Goal: Book appointment/travel/reservation

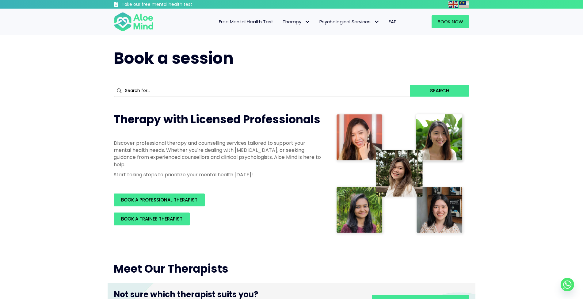
click at [248, 23] on span "Free Mental Health Test" at bounding box center [246, 21] width 55 height 6
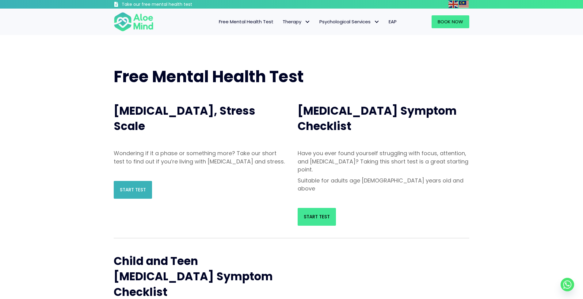
click at [132, 193] on span "Start Test" at bounding box center [133, 189] width 26 height 6
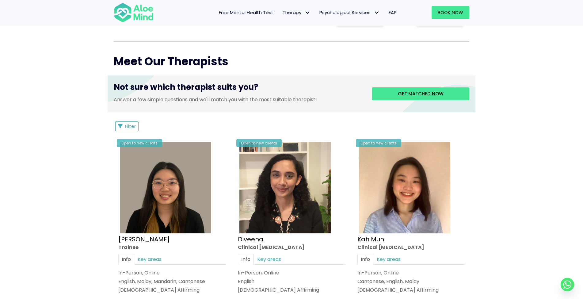
scroll to position [232, 0]
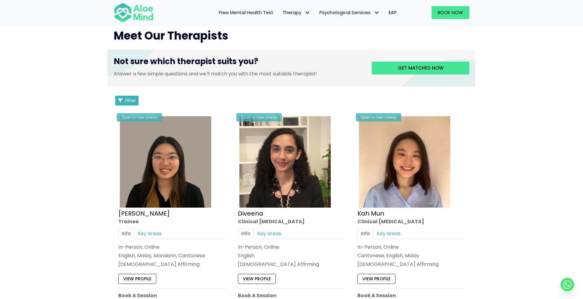
click at [127, 98] on span "Filter" at bounding box center [130, 100] width 11 height 6
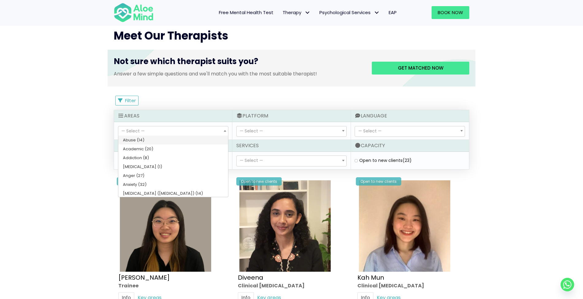
click at [215, 130] on span "— Select —" at bounding box center [173, 131] width 110 height 10
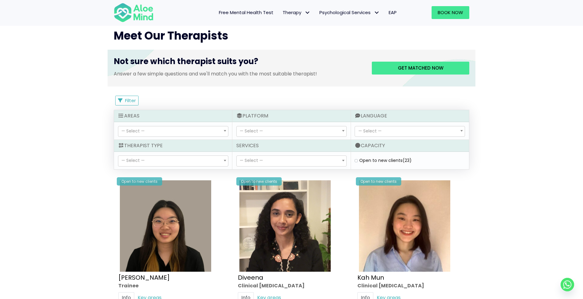
click at [392, 129] on span "— Select —" at bounding box center [410, 131] width 110 height 10
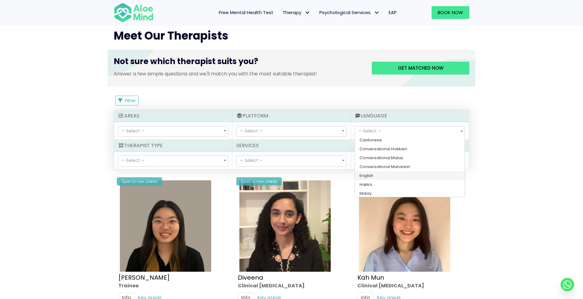
select select "139"
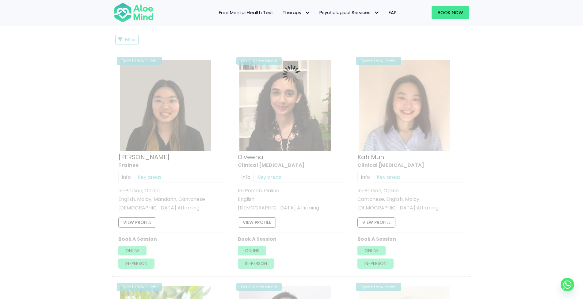
scroll to position [327, 0]
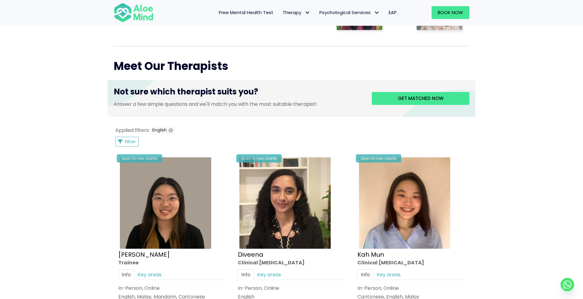
scroll to position [194, 0]
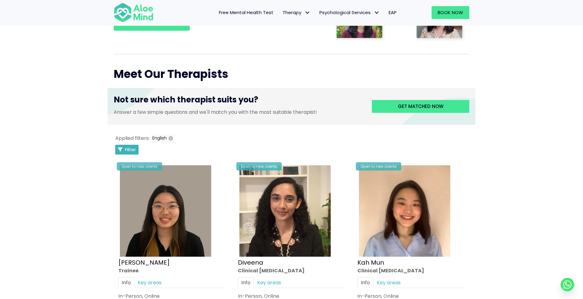
click at [130, 150] on span "Filter" at bounding box center [130, 149] width 11 height 6
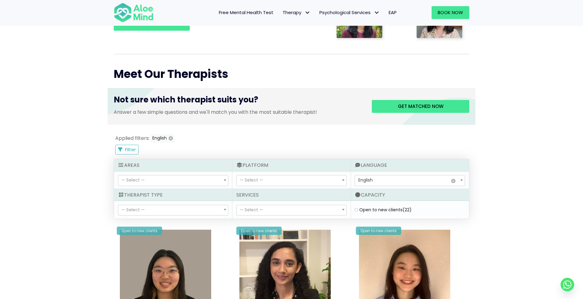
click at [222, 210] on span at bounding box center [225, 209] width 6 height 10
select select "15"
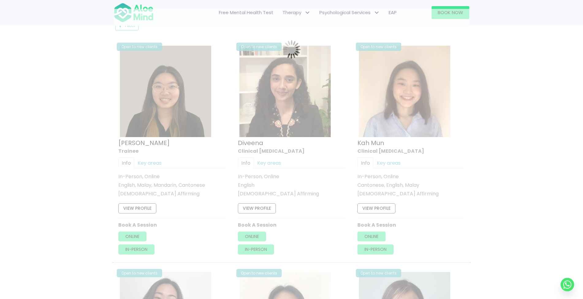
scroll to position [327, 0]
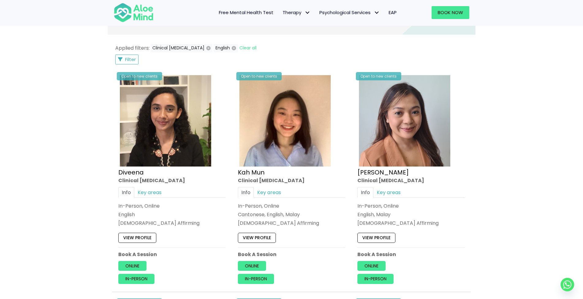
scroll to position [225, 0]
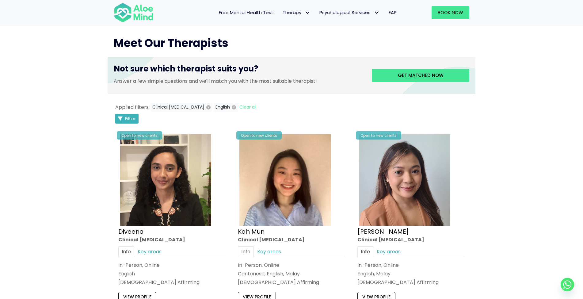
click at [124, 117] on button "Filter" at bounding box center [126, 119] width 23 height 10
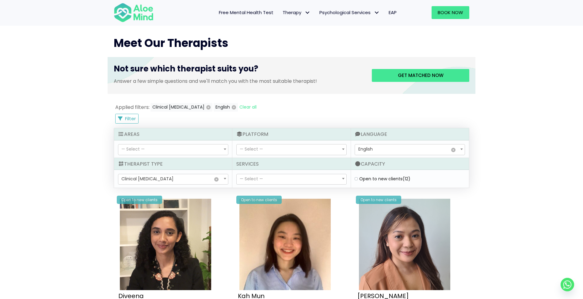
click at [177, 147] on span "— Select —" at bounding box center [173, 149] width 110 height 10
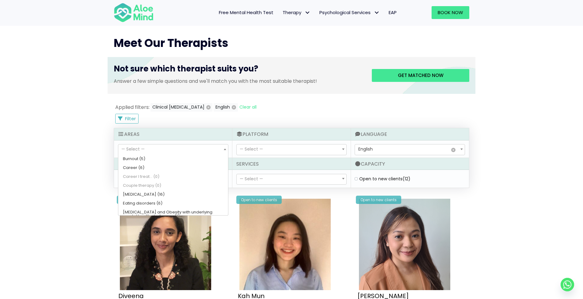
scroll to position [76, 0]
select select "117"
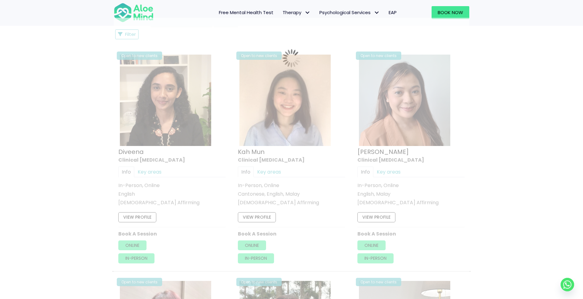
scroll to position [327, 0]
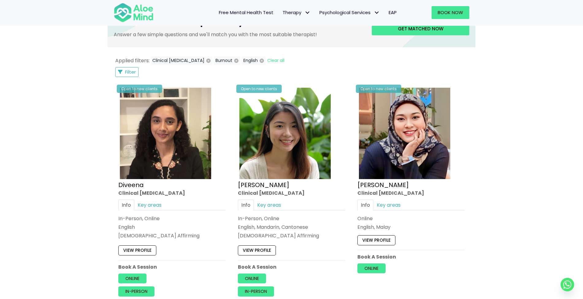
scroll to position [211, 0]
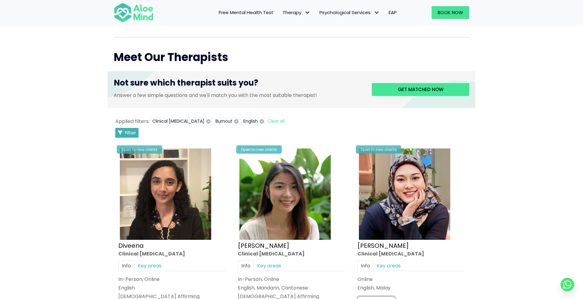
click at [132, 135] on span "Filter" at bounding box center [130, 132] width 11 height 6
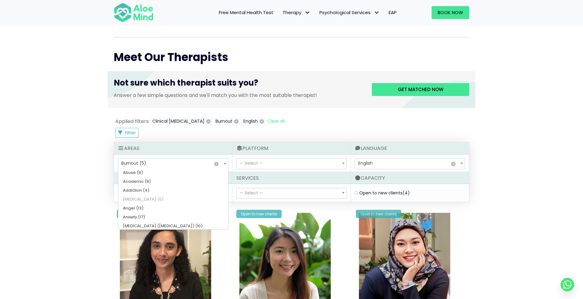
click at [226, 162] on b at bounding box center [225, 163] width 2 height 2
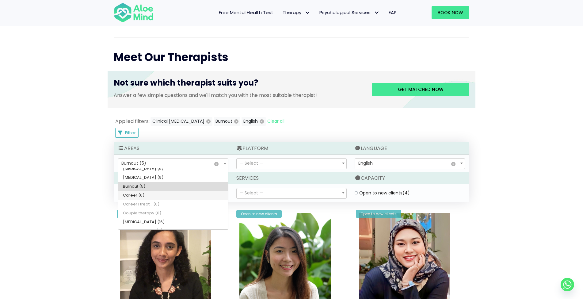
select select "51"
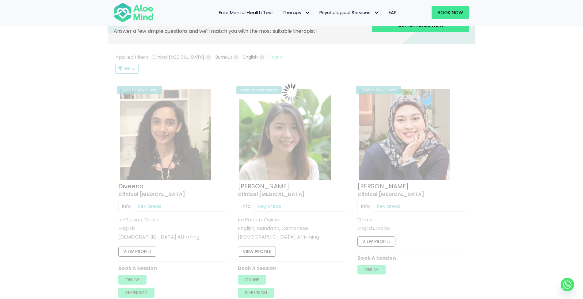
scroll to position [327, 0]
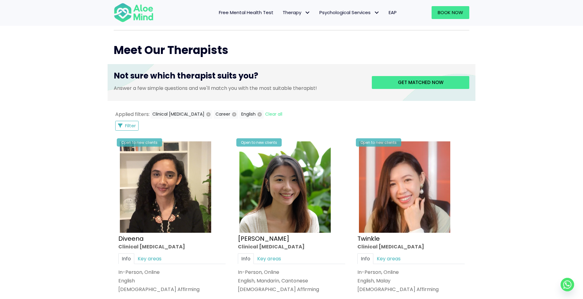
scroll to position [183, 0]
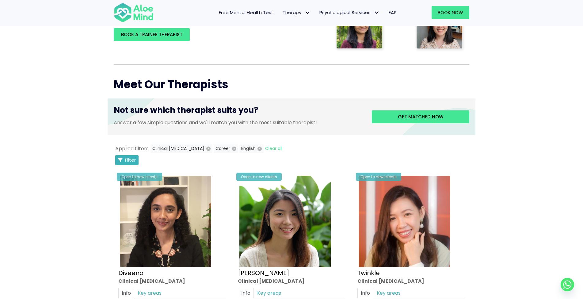
click at [135, 158] on span "Filter" at bounding box center [130, 160] width 11 height 6
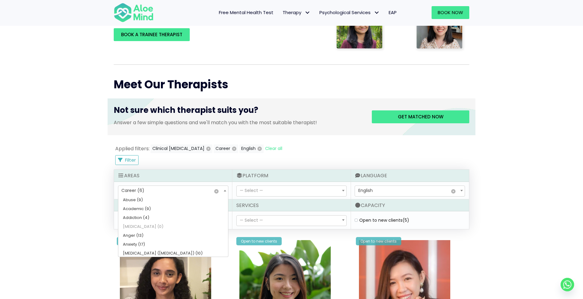
click at [224, 191] on span at bounding box center [225, 190] width 6 height 10
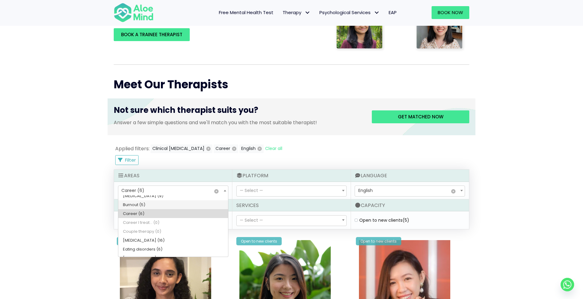
select select "117"
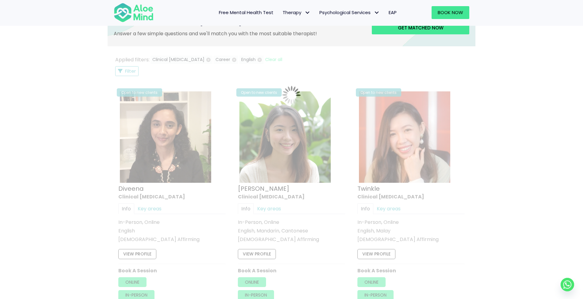
scroll to position [327, 0]
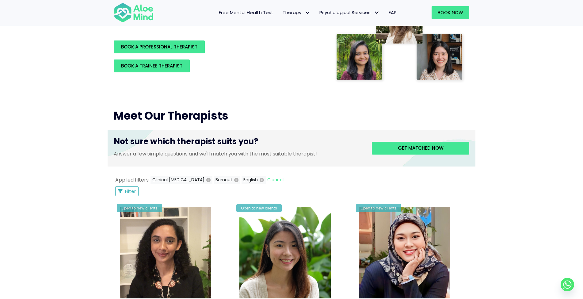
scroll to position [151, 0]
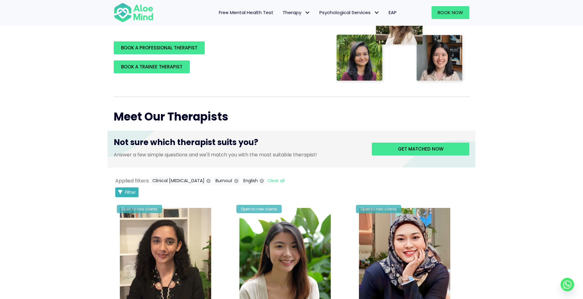
click at [131, 190] on span "Filter" at bounding box center [130, 192] width 11 height 6
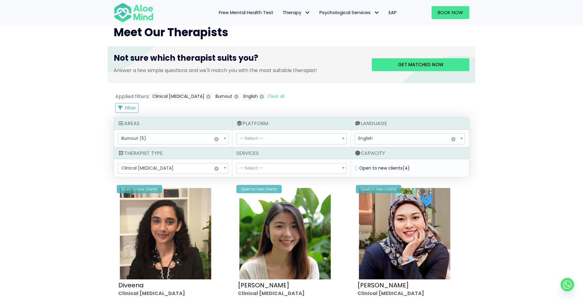
scroll to position [241, 0]
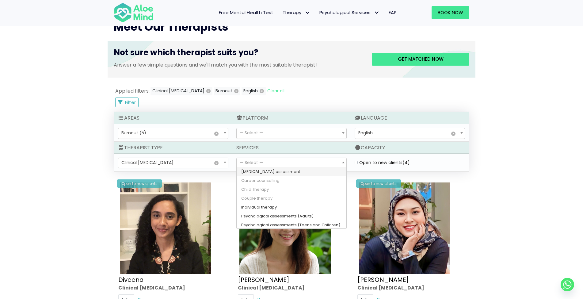
click at [331, 164] on span "— Select —" at bounding box center [292, 163] width 110 height 10
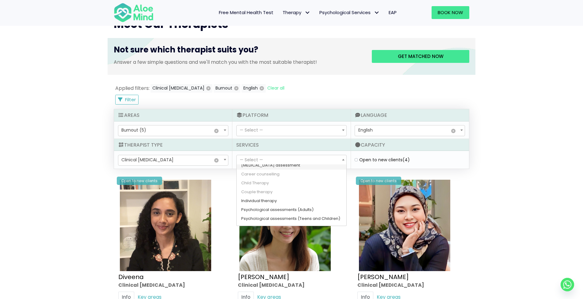
scroll to position [10, 0]
click at [517, 155] on div "Book a session Search Therapy with Licensed Professionals Discover professional…" at bounding box center [291, 213] width 583 height 847
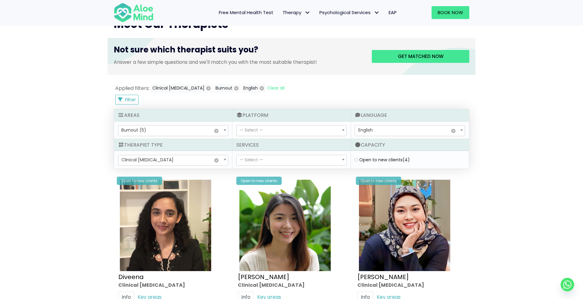
click at [359, 159] on label "Open to new clients (4)" at bounding box center [384, 160] width 51 height 6
click at [357, 159] on clients "Open to new clients (4)" at bounding box center [356, 160] width 3 height 4
checkbox clients "true"
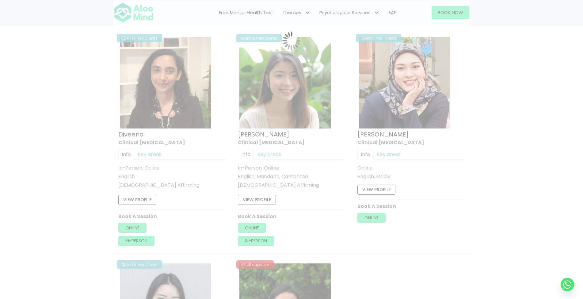
scroll to position [327, 0]
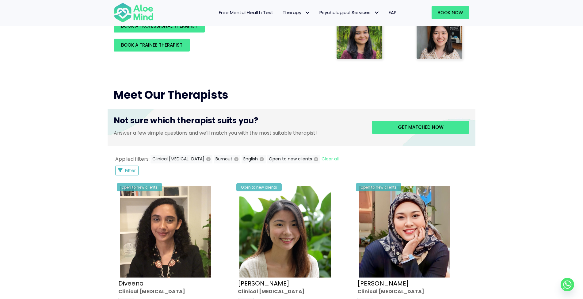
scroll to position [173, 0]
click at [130, 170] on span "Filter" at bounding box center [130, 170] width 11 height 6
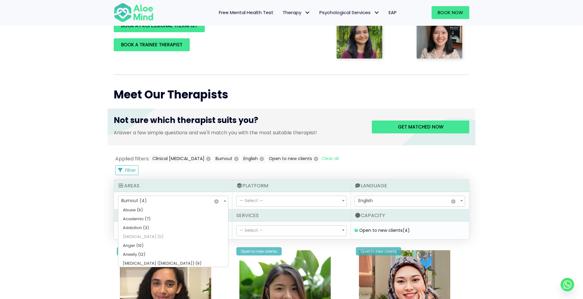
scroll to position [66, 0]
click at [223, 200] on span at bounding box center [225, 200] width 6 height 10
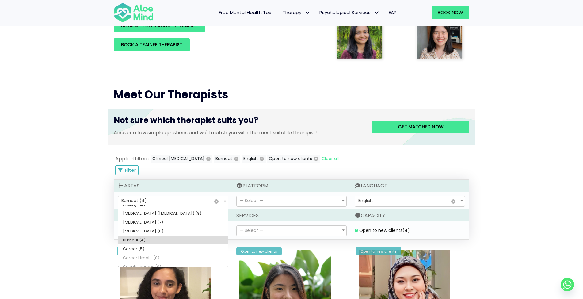
scroll to position [18, 0]
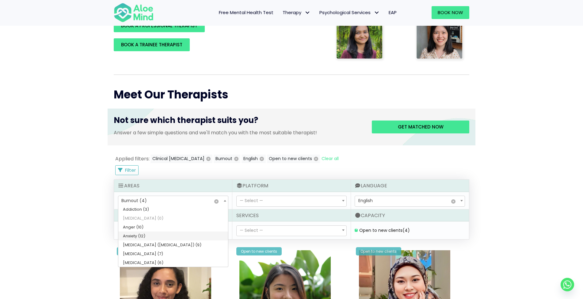
select select "46"
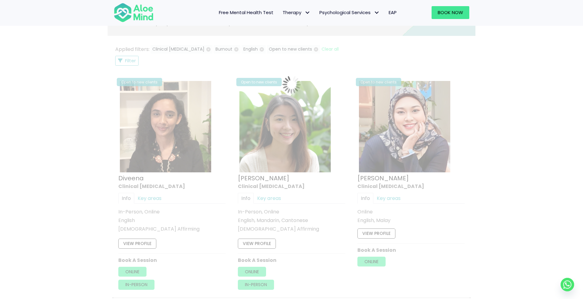
scroll to position [327, 0]
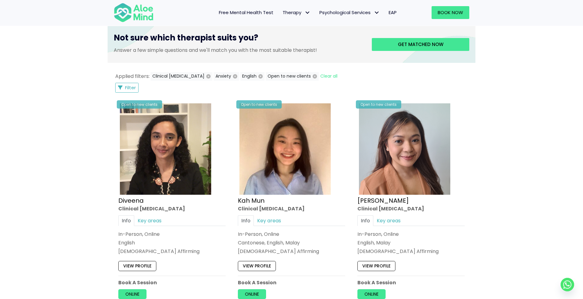
scroll to position [262, 0]
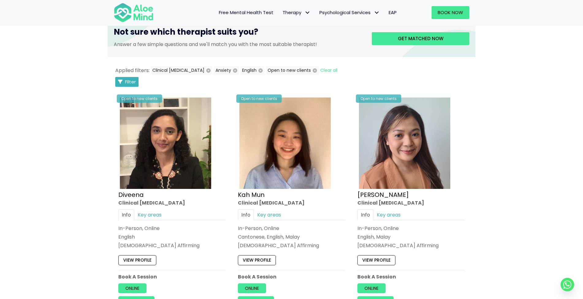
click at [124, 78] on button "Filter" at bounding box center [126, 82] width 23 height 10
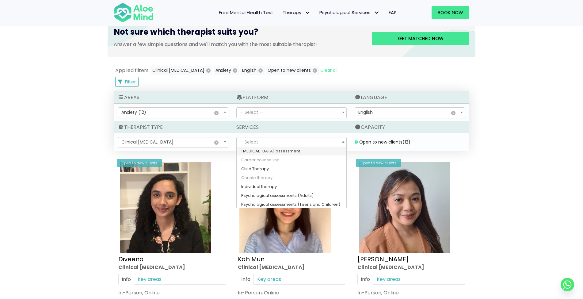
click at [322, 141] on span "— Select —" at bounding box center [292, 142] width 110 height 10
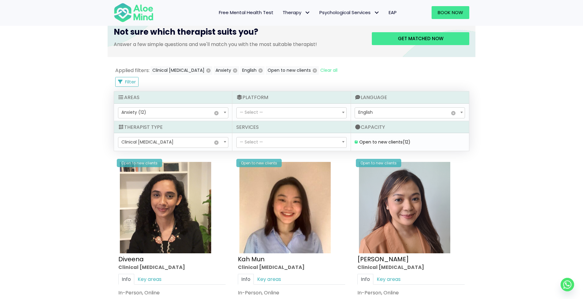
click at [318, 111] on span "— Select —" at bounding box center [292, 113] width 110 height 10
select select "72"
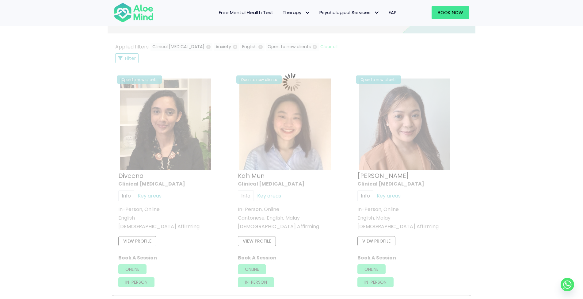
scroll to position [327, 0]
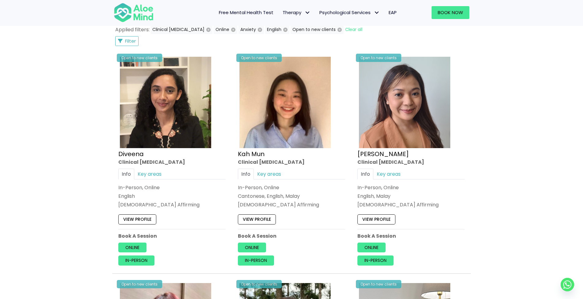
scroll to position [302, 0]
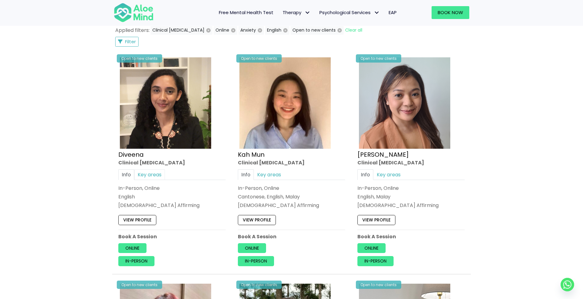
click at [143, 173] on link "Key areas" at bounding box center [149, 174] width 31 height 11
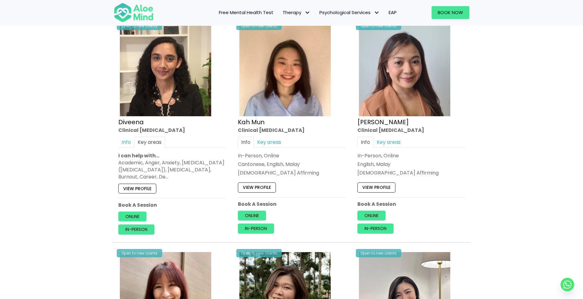
scroll to position [338, 0]
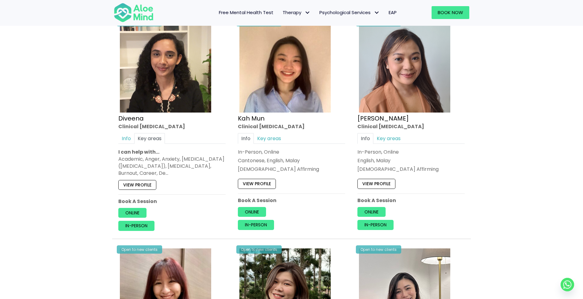
click at [136, 183] on link "View profile" at bounding box center [137, 185] width 38 height 10
click at [383, 183] on link "View profile" at bounding box center [376, 184] width 38 height 10
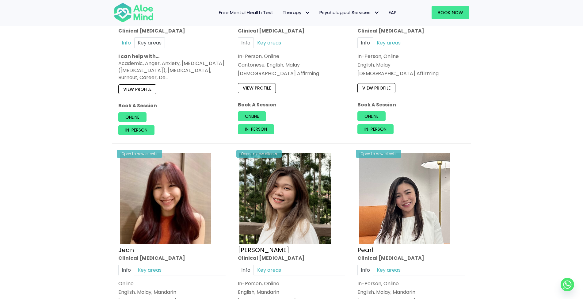
scroll to position [474, 0]
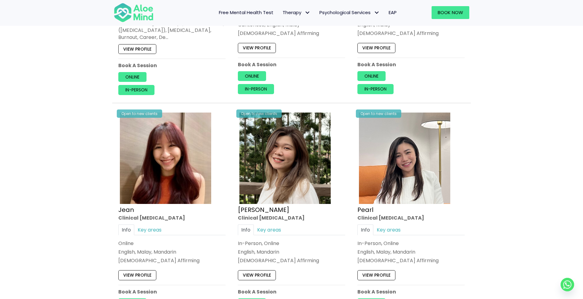
click at [136, 274] on link "View profile" at bounding box center [137, 275] width 38 height 10
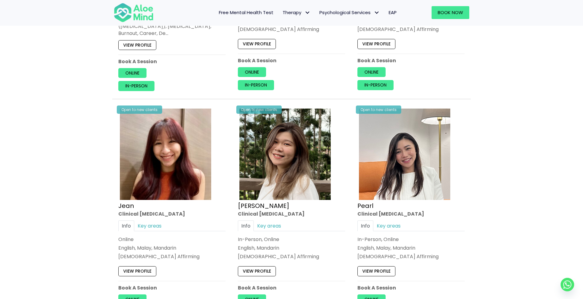
click at [264, 268] on link "View profile" at bounding box center [257, 271] width 38 height 10
click at [369, 270] on link "View profile" at bounding box center [376, 271] width 38 height 10
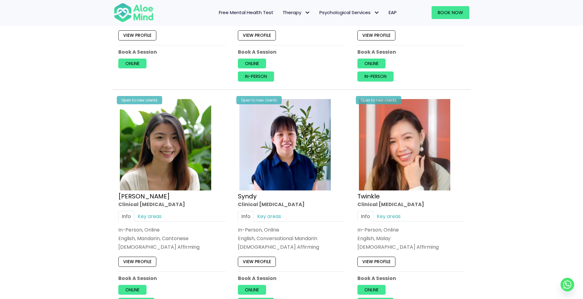
scroll to position [721, 0]
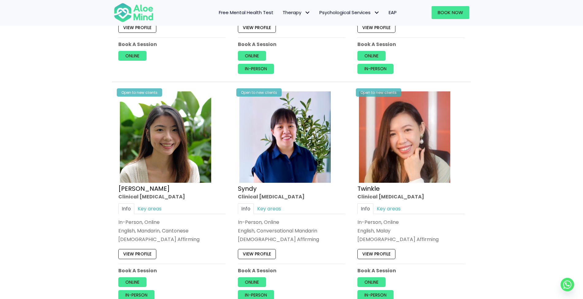
click at [141, 251] on link "View profile" at bounding box center [137, 254] width 38 height 10
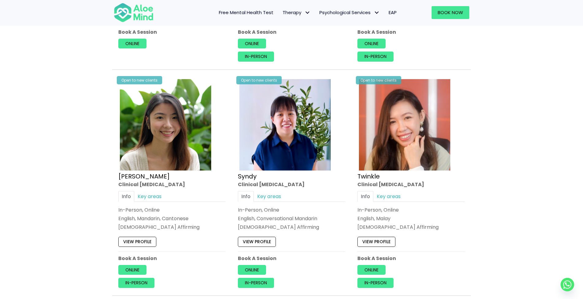
click at [260, 241] on link "View profile" at bounding box center [257, 242] width 38 height 10
click at [380, 241] on link "View profile" at bounding box center [376, 242] width 38 height 10
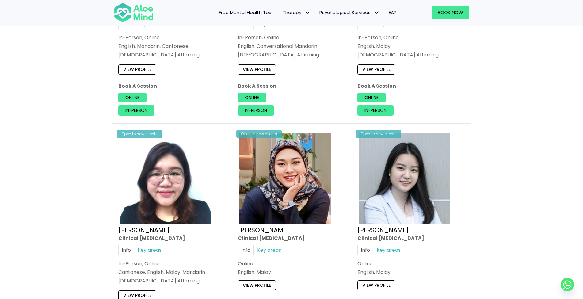
scroll to position [940, 0]
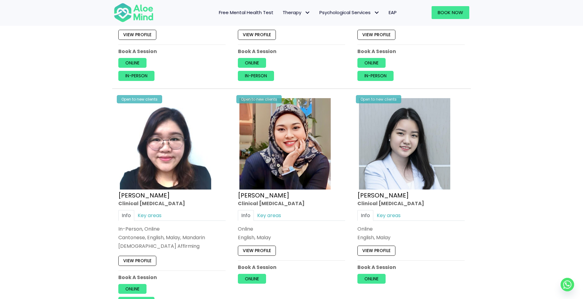
click at [129, 259] on link "View profile" at bounding box center [137, 261] width 38 height 10
click at [259, 276] on link "Online" at bounding box center [252, 279] width 28 height 10
click at [266, 247] on link "View profile" at bounding box center [257, 251] width 38 height 10
click at [373, 249] on link "View profile" at bounding box center [376, 251] width 38 height 10
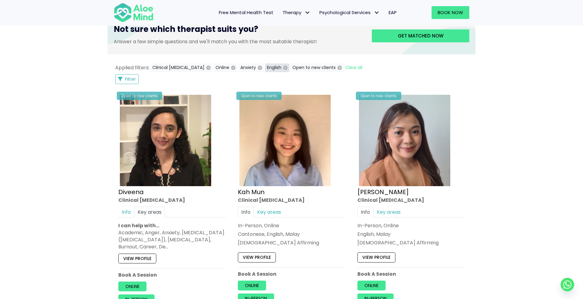
scroll to position [269, 0]
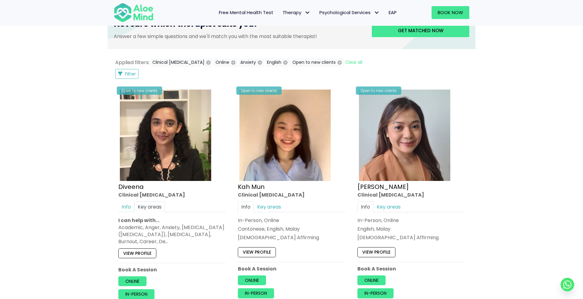
click at [369, 249] on link "View profile" at bounding box center [376, 252] width 38 height 10
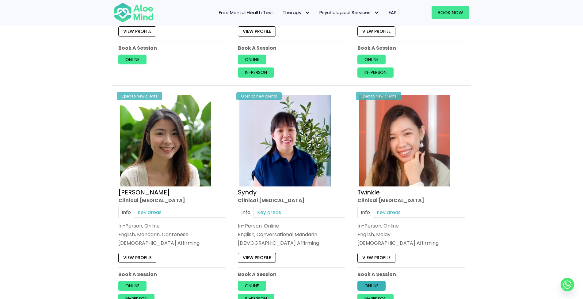
scroll to position [770, 0]
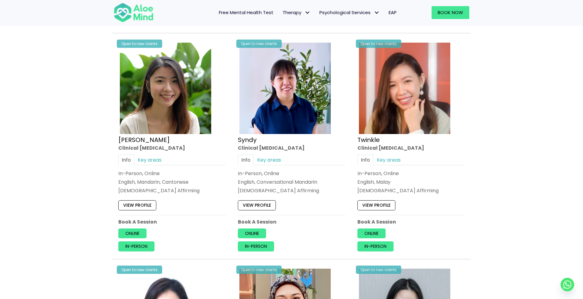
click at [381, 201] on link "View profile" at bounding box center [376, 205] width 38 height 10
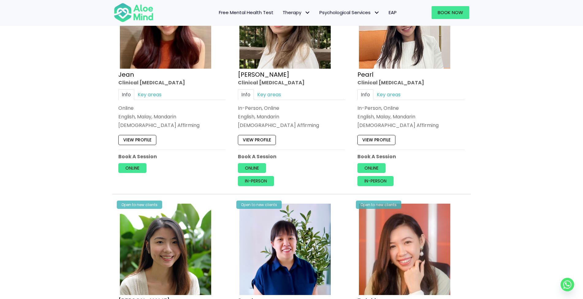
scroll to position [599, 0]
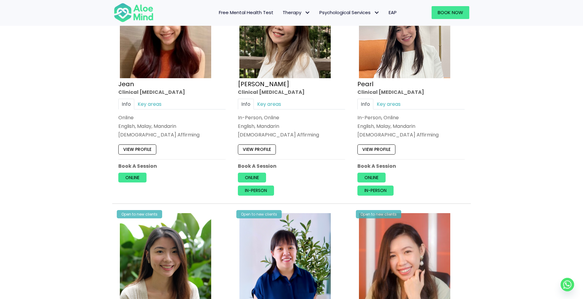
click at [139, 148] on link "View profile" at bounding box center [137, 149] width 38 height 10
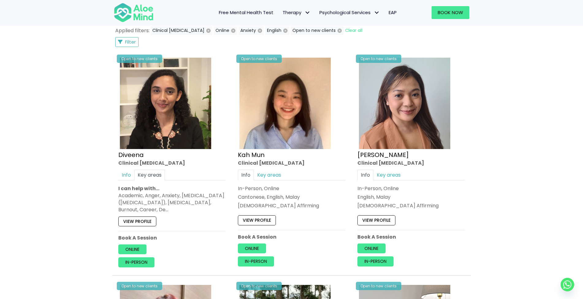
scroll to position [296, 0]
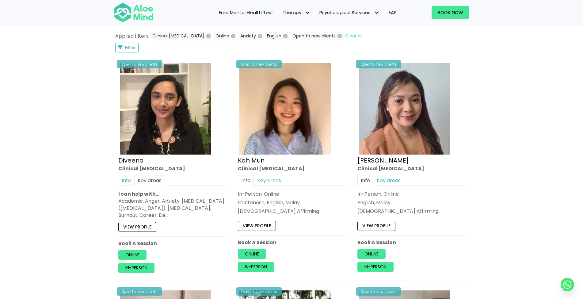
click at [379, 223] on link "View profile" at bounding box center [376, 226] width 38 height 10
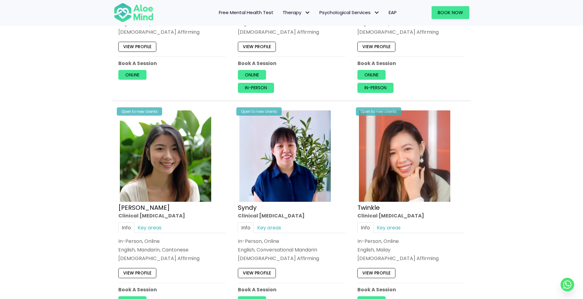
scroll to position [716, 0]
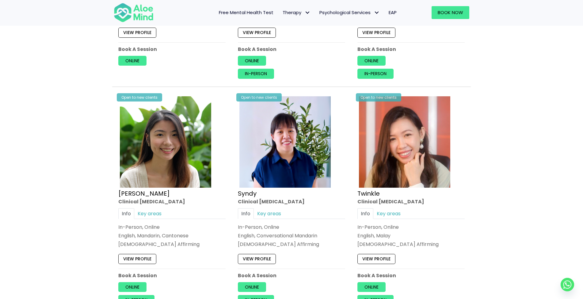
click at [382, 257] on link "View profile" at bounding box center [376, 259] width 38 height 10
click at [388, 211] on link "Key areas" at bounding box center [388, 213] width 31 height 11
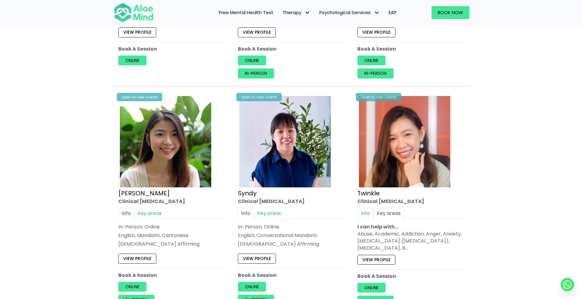
click at [368, 211] on link "Info" at bounding box center [365, 213] width 16 height 11
click at [385, 211] on link "Key areas" at bounding box center [388, 213] width 31 height 11
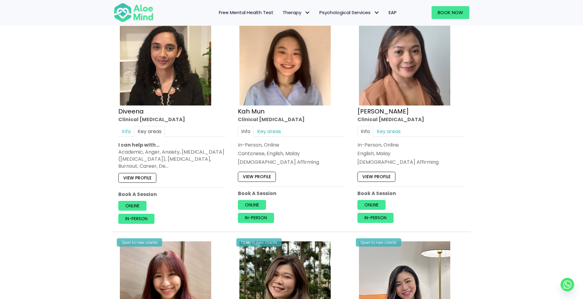
scroll to position [344, 0]
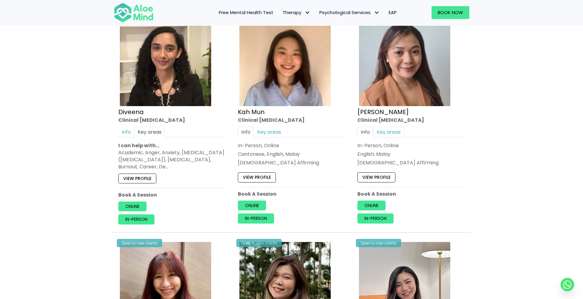
click at [390, 132] on link "Key areas" at bounding box center [388, 132] width 31 height 11
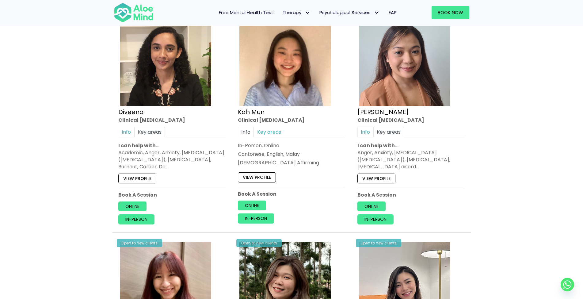
click at [367, 130] on link "Info" at bounding box center [365, 132] width 16 height 11
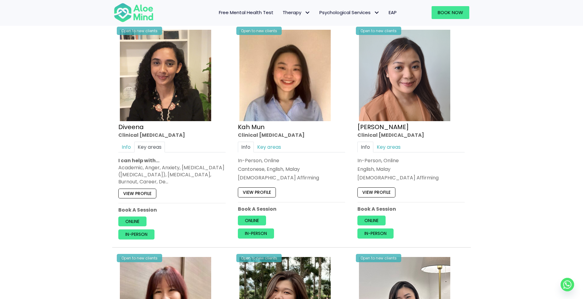
scroll to position [294, 0]
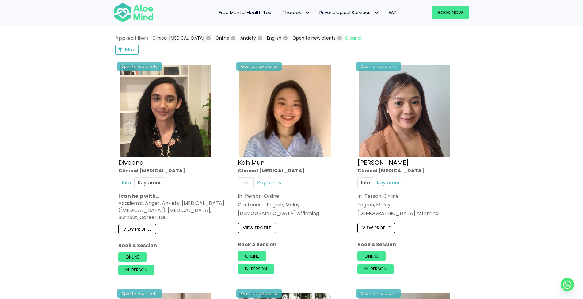
click at [393, 12] on span "EAP" at bounding box center [393, 12] width 8 height 6
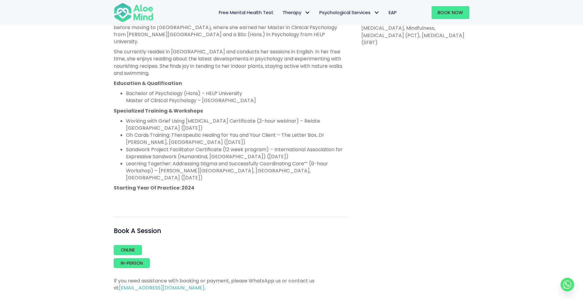
scroll to position [384, 0]
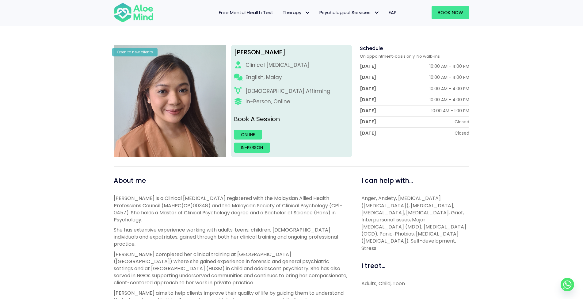
scroll to position [54, 0]
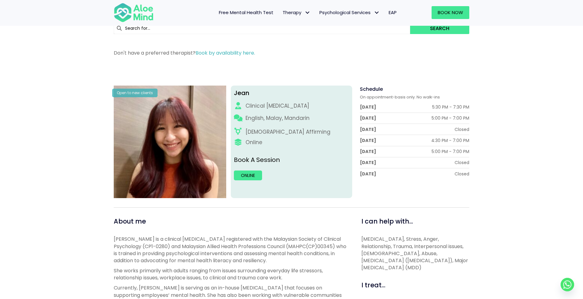
scroll to position [21, 0]
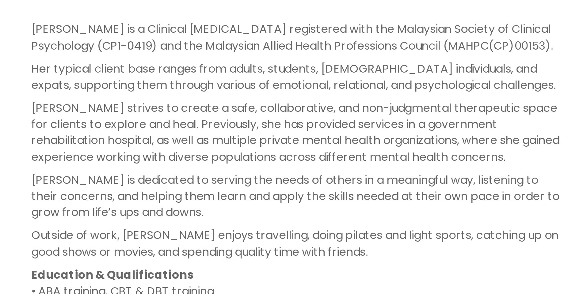
scroll to position [203, 0]
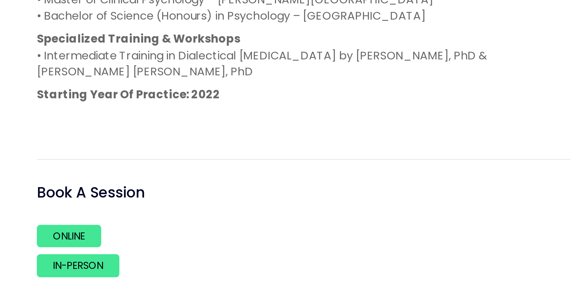
scroll to position [256, 0]
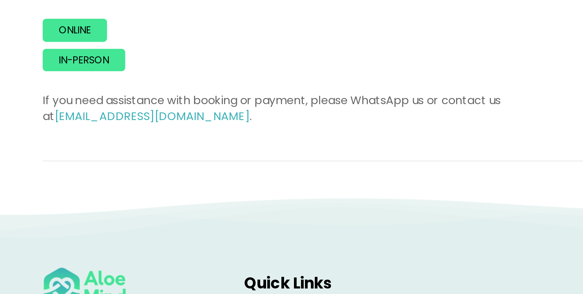
scroll to position [373, 0]
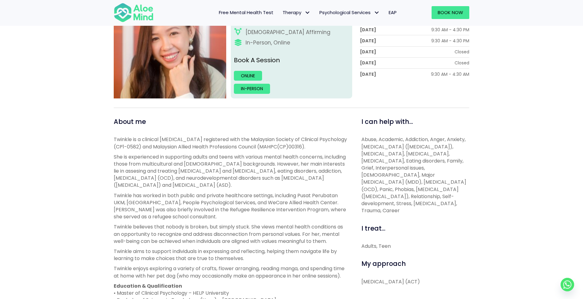
scroll to position [127, 0]
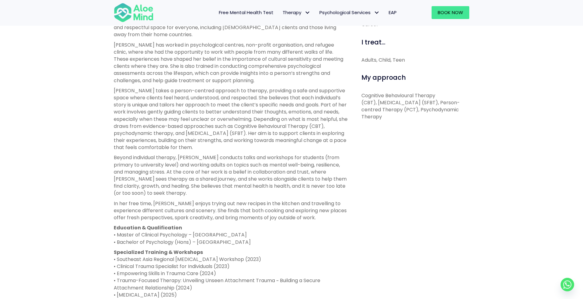
scroll to position [283, 0]
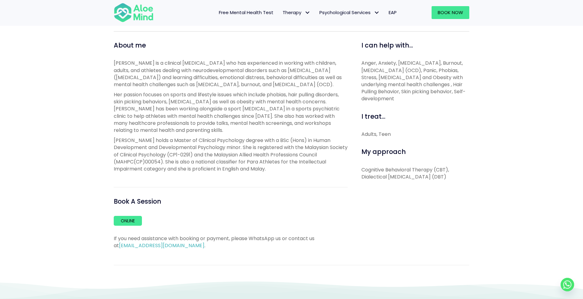
scroll to position [200, 0]
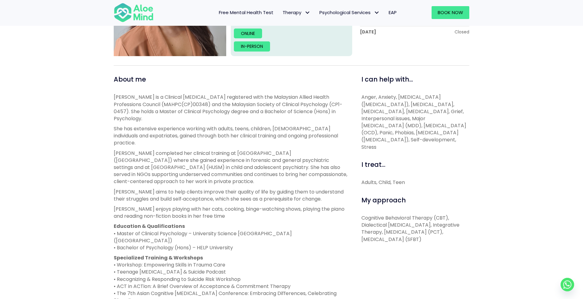
scroll to position [170, 0]
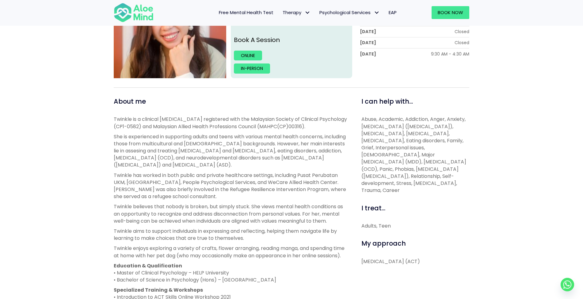
scroll to position [60, 0]
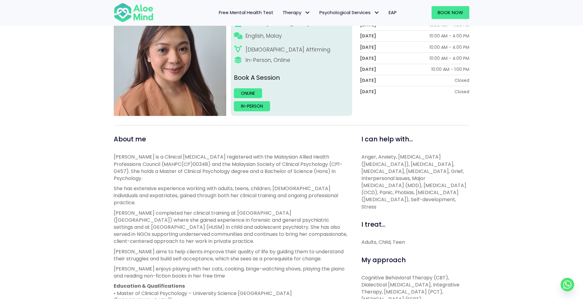
scroll to position [204, 0]
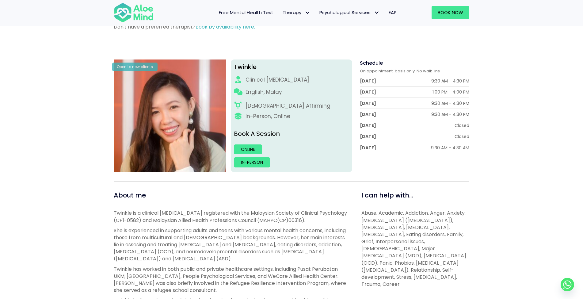
scroll to position [62, 0]
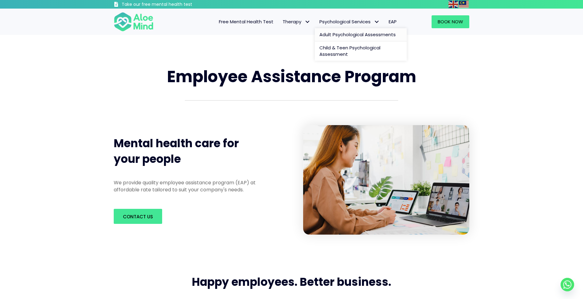
click at [352, 33] on span "Adult Psychological Assessments" at bounding box center [357, 34] width 76 height 6
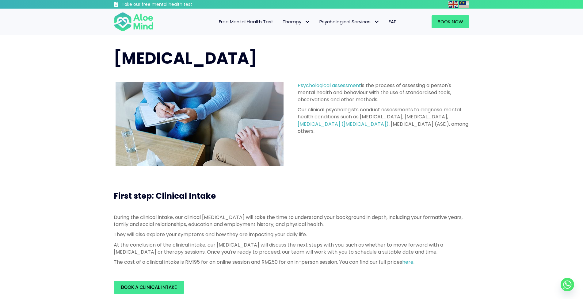
click at [149, 25] on img at bounding box center [134, 22] width 40 height 20
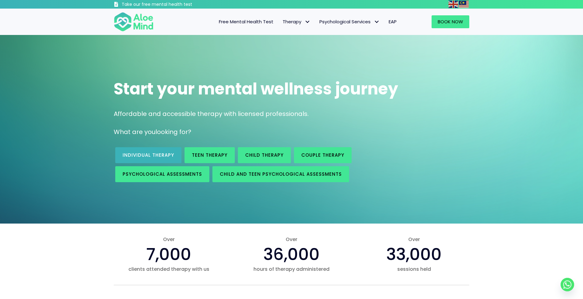
click at [139, 155] on span "Individual therapy" at bounding box center [149, 155] width 52 height 6
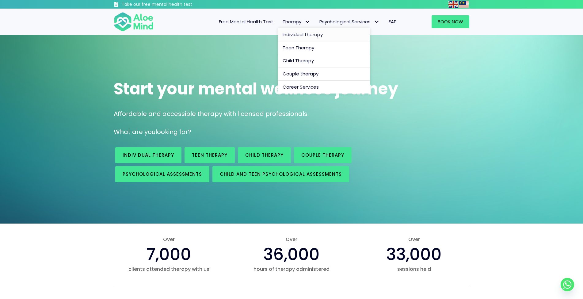
click at [294, 35] on span "Individual therapy" at bounding box center [303, 34] width 40 height 6
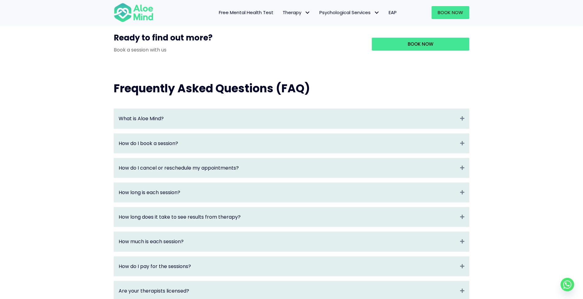
scroll to position [583, 0]
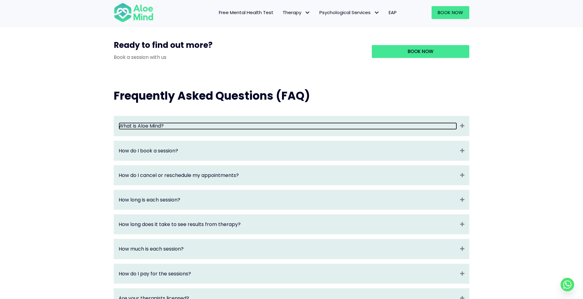
click at [188, 129] on link "What is Aloe Mind?" at bounding box center [288, 125] width 338 height 7
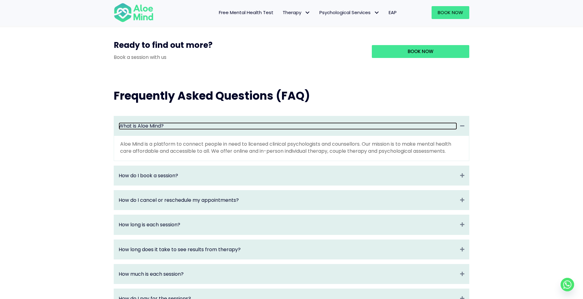
click at [188, 129] on link "What is Aloe Mind?" at bounding box center [288, 125] width 338 height 7
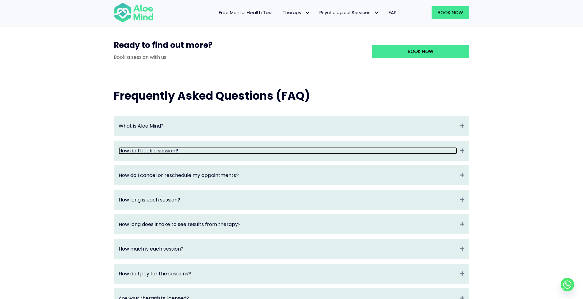
click at [169, 153] on link "How do I book a session?" at bounding box center [288, 150] width 338 height 7
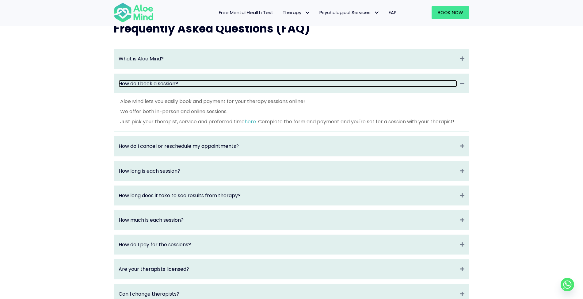
scroll to position [657, 0]
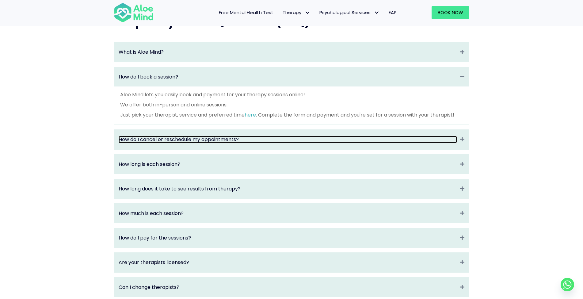
click at [236, 143] on link "How do I cancel or reschedule my appointments?" at bounding box center [288, 139] width 338 height 7
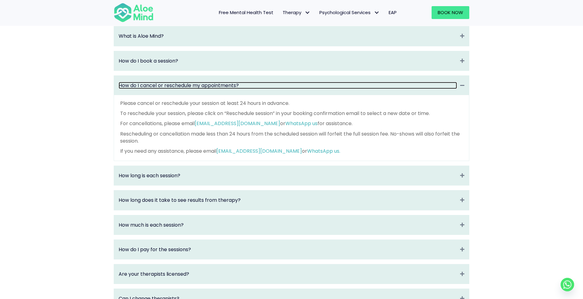
scroll to position [676, 0]
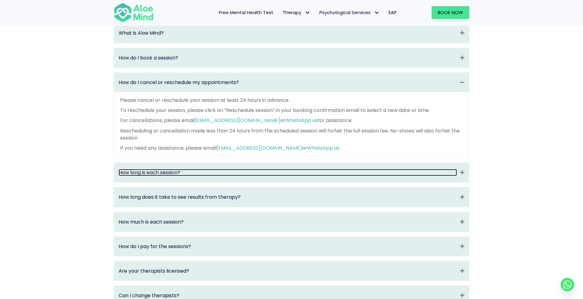
click at [183, 175] on link "How long is each session?" at bounding box center [288, 172] width 338 height 7
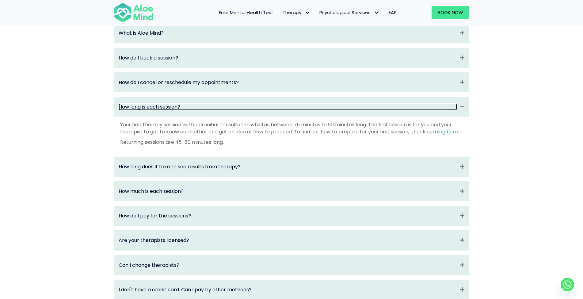
scroll to position [696, 0]
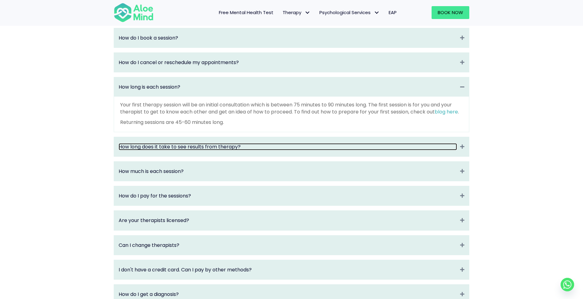
click at [211, 148] on link "How long does it take to see results from therapy?" at bounding box center [288, 146] width 338 height 7
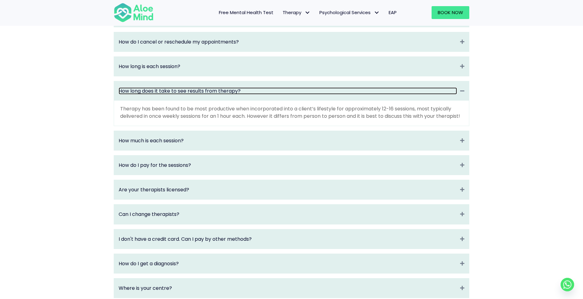
scroll to position [720, 0]
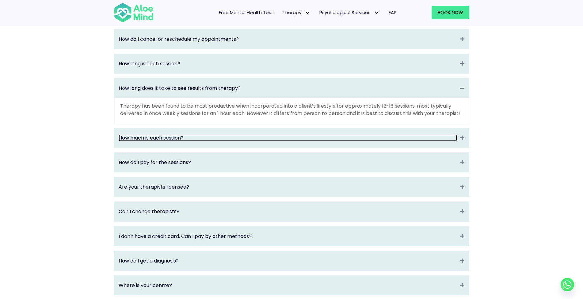
click at [211, 141] on link "How much is each session?" at bounding box center [288, 137] width 338 height 7
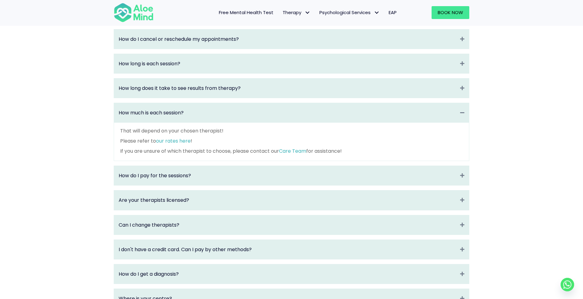
click at [177, 141] on link "our rates here" at bounding box center [173, 140] width 35 height 7
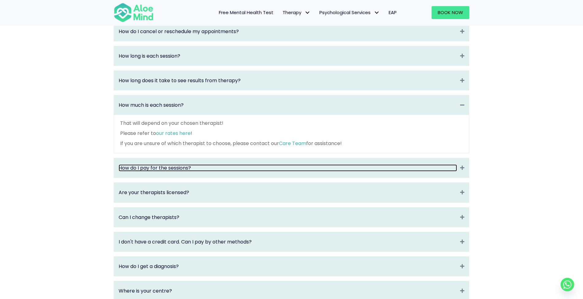
click at [183, 169] on link "How do I pay for the sessions?" at bounding box center [288, 167] width 338 height 7
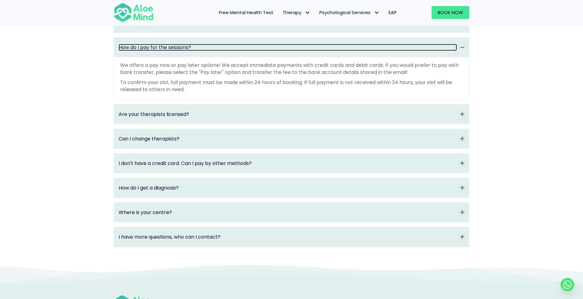
scroll to position [813, 0]
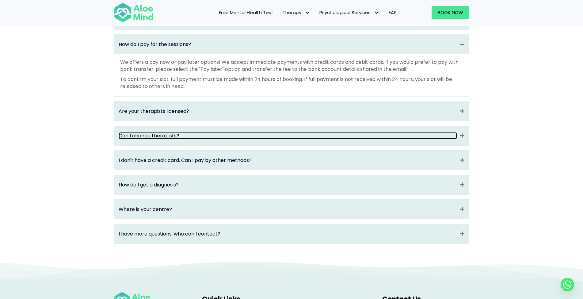
click at [208, 139] on link "Can I change therapists?" at bounding box center [288, 135] width 338 height 7
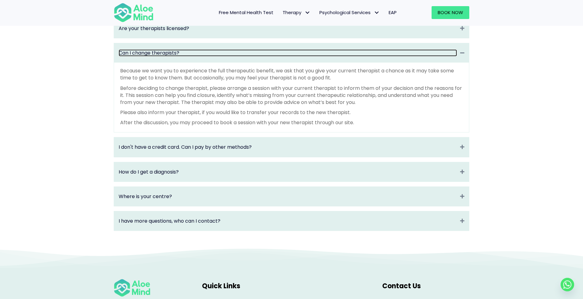
scroll to position [863, 0]
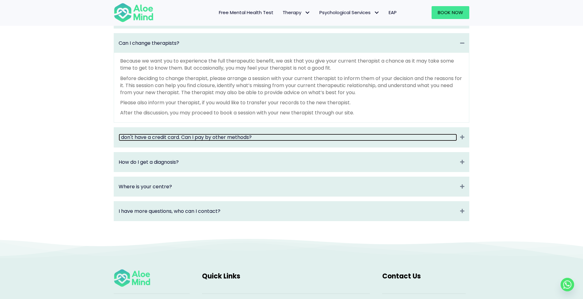
click at [175, 137] on link "I don't have a credit card. Can I pay by other methods?" at bounding box center [288, 137] width 338 height 7
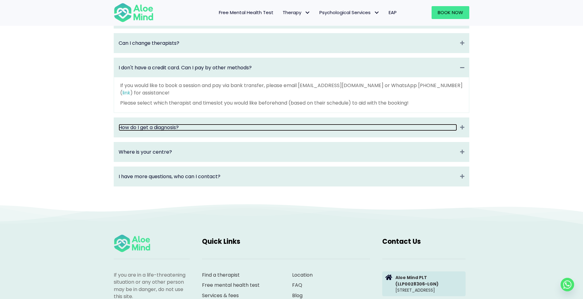
click at [183, 129] on link "How do I get a diagnosis?" at bounding box center [288, 127] width 338 height 7
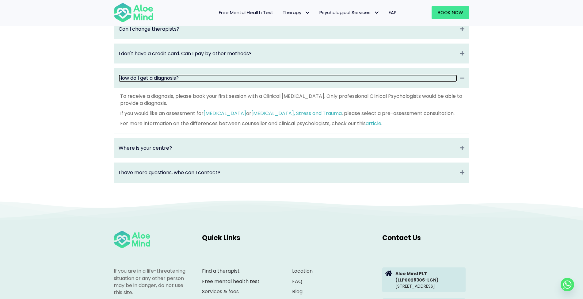
scroll to position [882, 0]
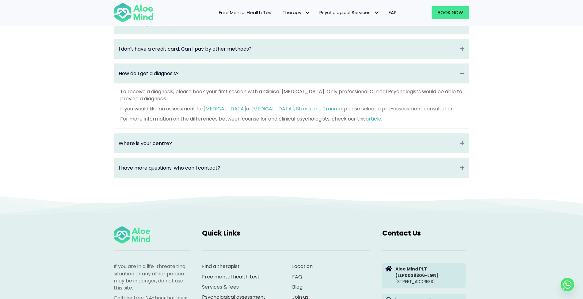
click at [166, 149] on div "Where is your centre? Expand" at bounding box center [291, 143] width 355 height 19
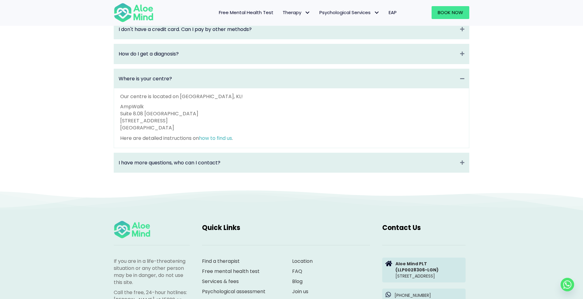
scroll to position [919, 0]
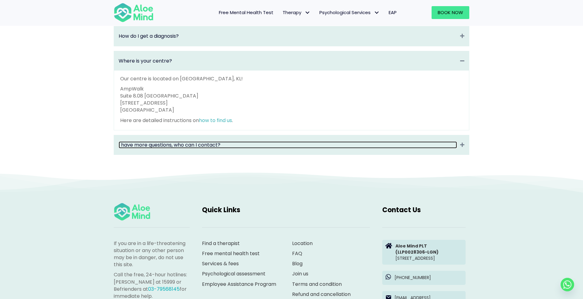
click at [174, 146] on link "I have more questions, who can I contact?" at bounding box center [288, 144] width 338 height 7
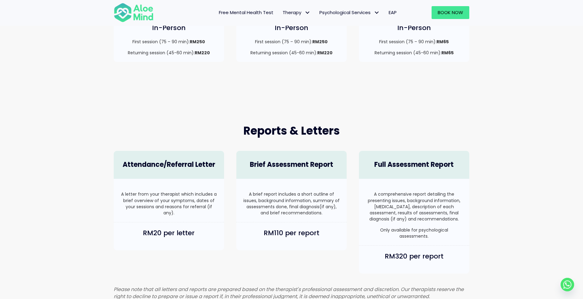
scroll to position [0, 0]
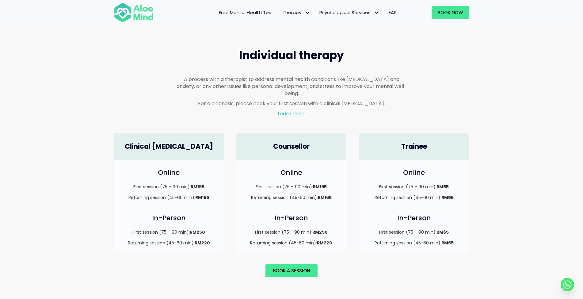
scroll to position [361, 0]
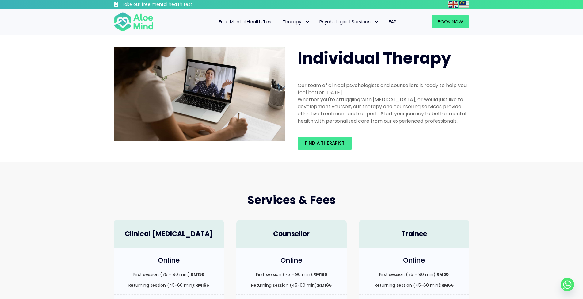
click at [147, 21] on img at bounding box center [134, 22] width 40 height 20
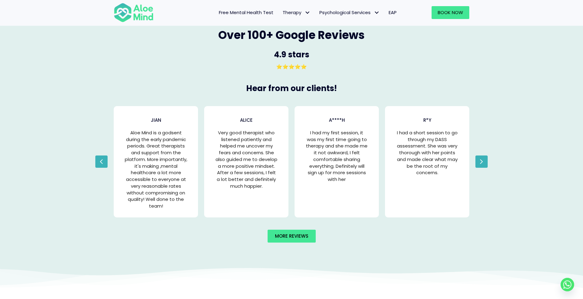
scroll to position [1176, 0]
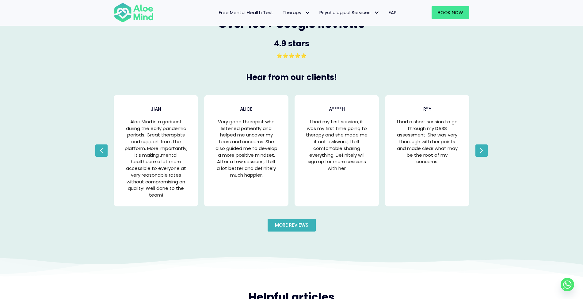
click at [293, 223] on span "More reviews" at bounding box center [291, 225] width 33 height 6
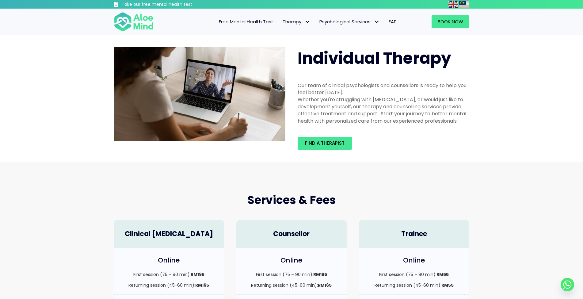
click at [128, 22] on img at bounding box center [134, 22] width 40 height 20
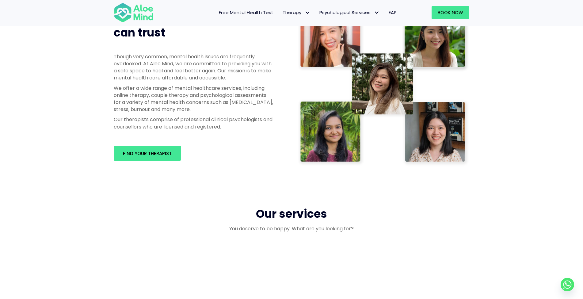
scroll to position [333, 0]
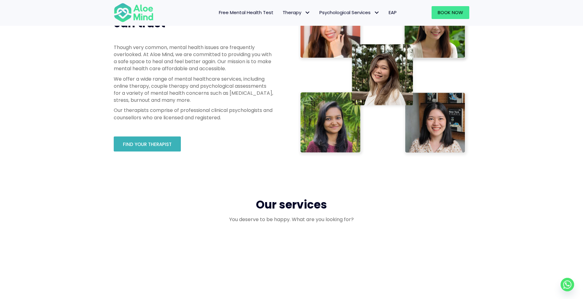
click at [154, 141] on span "Find your therapist" at bounding box center [147, 144] width 49 height 6
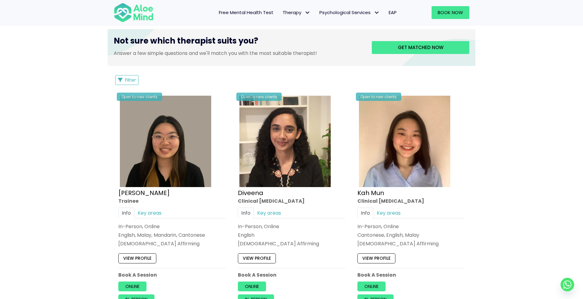
scroll to position [242, 0]
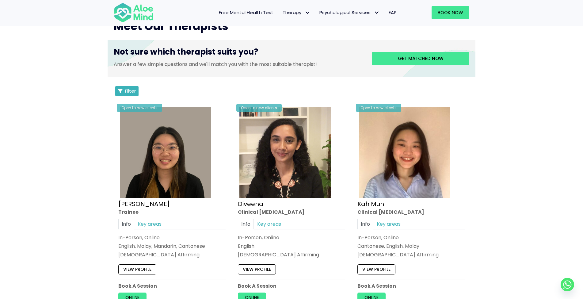
click at [134, 89] on span "Filter" at bounding box center [130, 91] width 11 height 6
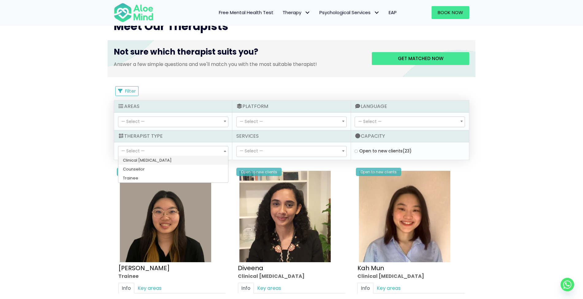
click at [151, 151] on span "— Select —" at bounding box center [173, 151] width 110 height 10
select select "15"
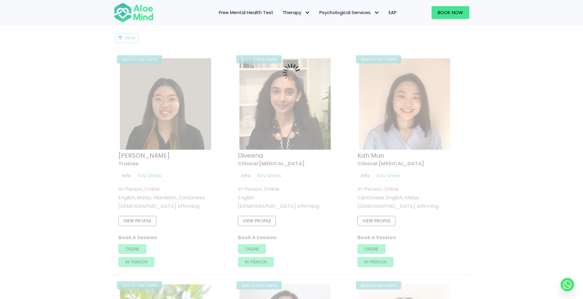
scroll to position [327, 0]
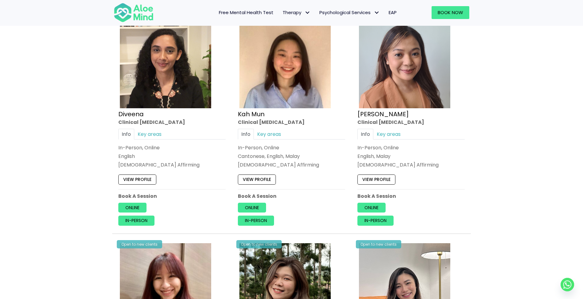
scroll to position [347, 0]
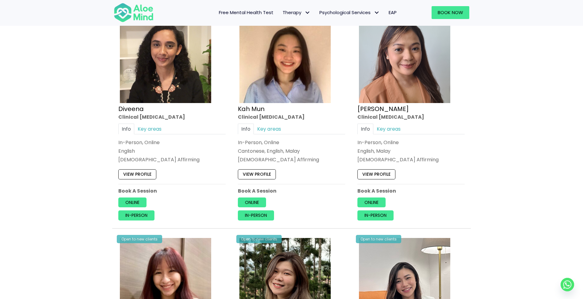
click at [380, 175] on link "View profile" at bounding box center [376, 175] width 38 height 10
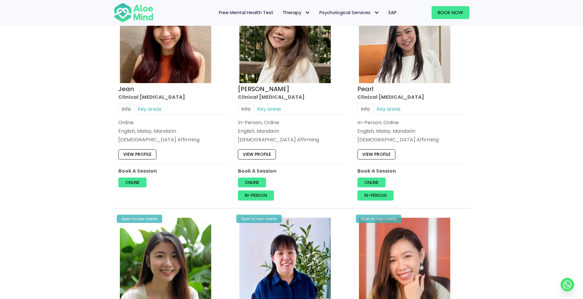
scroll to position [702, 0]
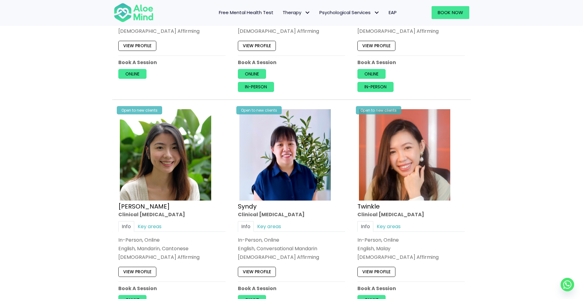
click at [369, 269] on link "View profile" at bounding box center [376, 272] width 38 height 10
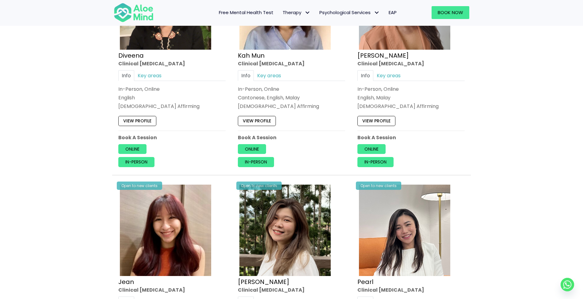
scroll to position [383, 0]
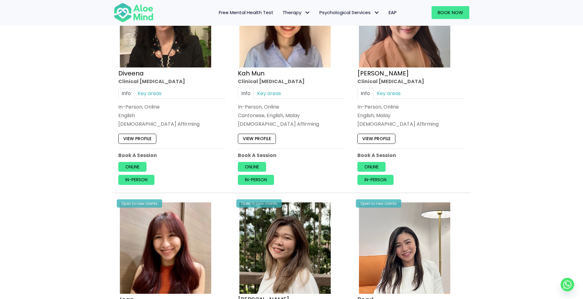
click at [365, 135] on link "View profile" at bounding box center [376, 139] width 38 height 10
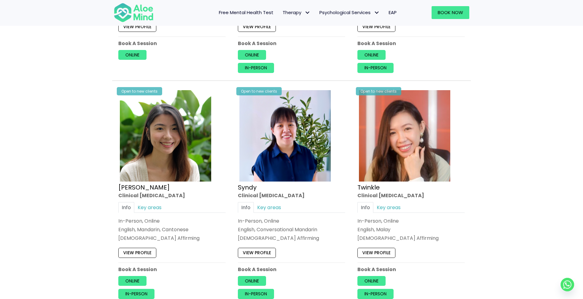
scroll to position [732, 0]
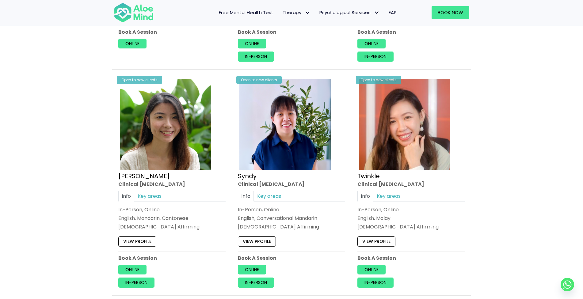
click at [370, 238] on link "View profile" at bounding box center [376, 242] width 38 height 10
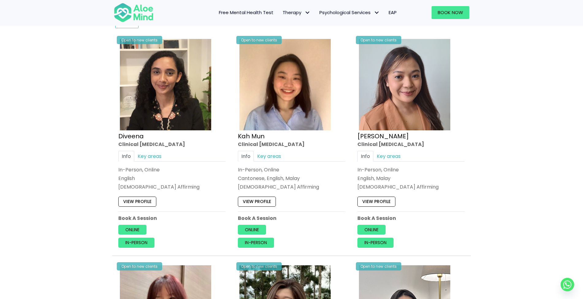
scroll to position [280, 0]
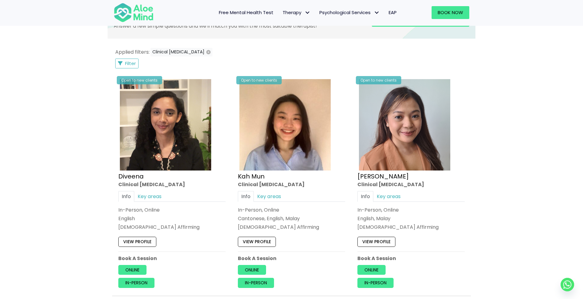
click at [384, 240] on link "View profile" at bounding box center [376, 242] width 38 height 10
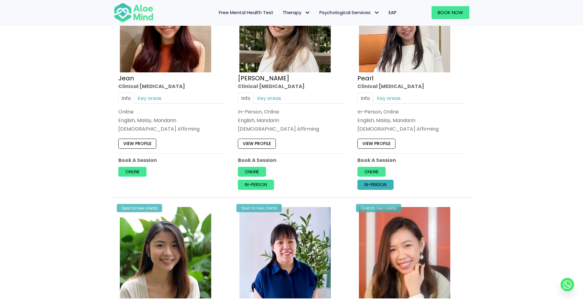
scroll to position [754, 0]
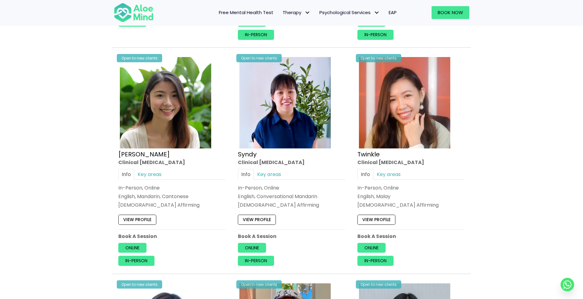
click at [366, 218] on link "View profile" at bounding box center [376, 220] width 38 height 10
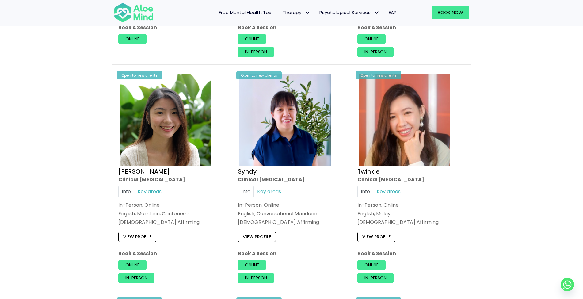
scroll to position [742, 0]
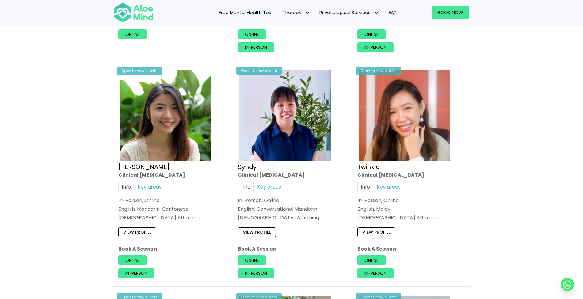
click at [146, 232] on link "View profile" at bounding box center [137, 232] width 38 height 10
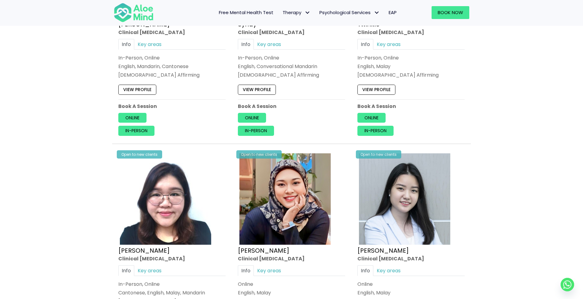
scroll to position [884, 0]
click at [375, 116] on link "Online" at bounding box center [371, 118] width 28 height 10
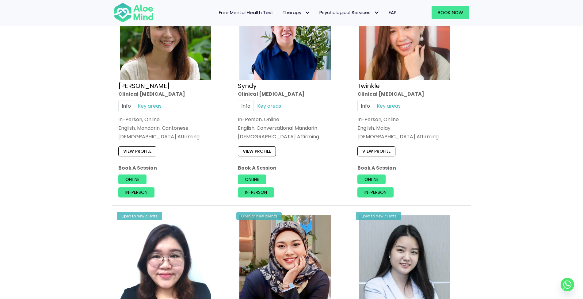
scroll to position [809, 0]
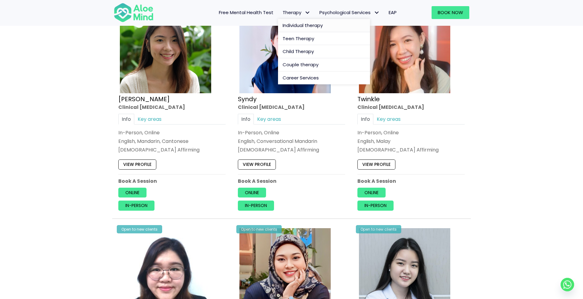
click at [305, 24] on span "Individual therapy" at bounding box center [303, 25] width 40 height 6
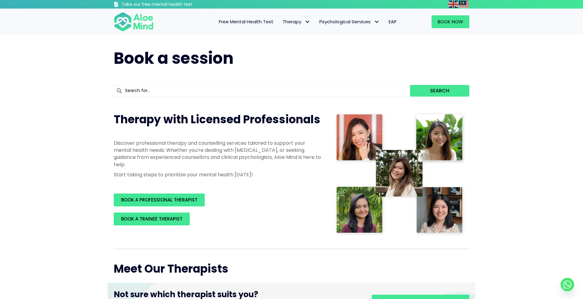
scroll to position [2, 0]
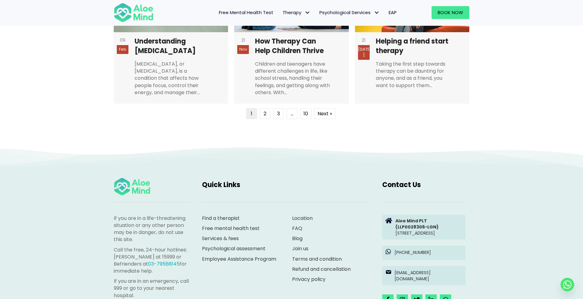
scroll to position [1670, 0]
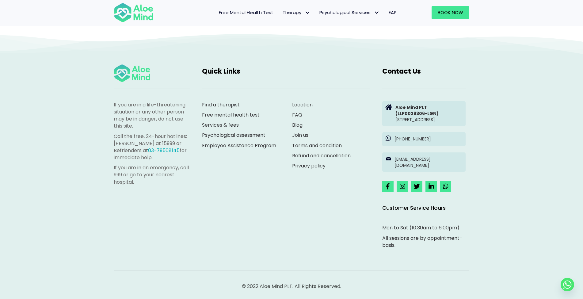
click at [212, 87] on div at bounding box center [286, 88] width 180 height 13
click at [404, 104] on strong "Aloe Mind PLT" at bounding box center [412, 107] width 32 height 6
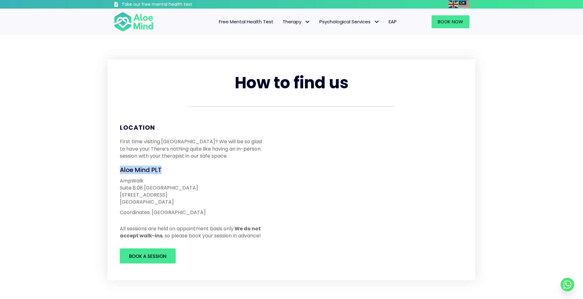
drag, startPoint x: 168, startPoint y: 169, endPoint x: 109, endPoint y: 171, distance: 59.8
click at [109, 171] on div "How to find us Location First time visiting [GEOGRAPHIC_DATA]? We will be so gl…" at bounding box center [292, 169] width 368 height 221
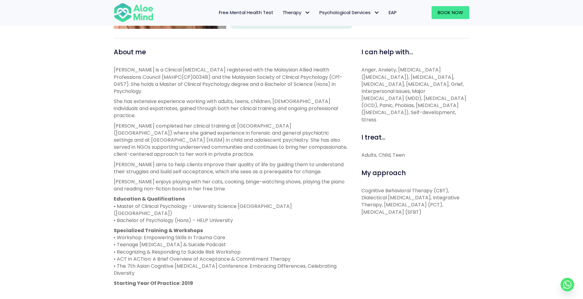
scroll to position [196, 0]
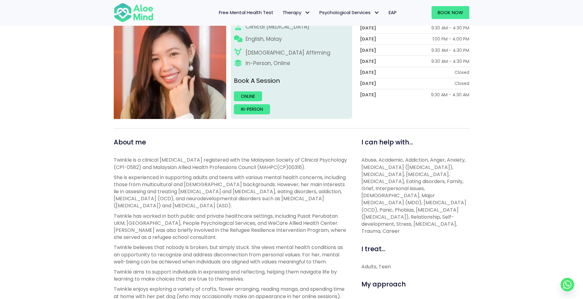
scroll to position [107, 0]
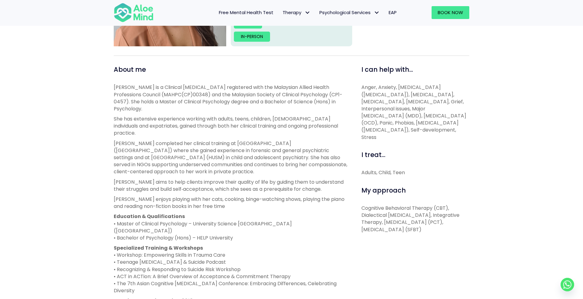
scroll to position [175, 0]
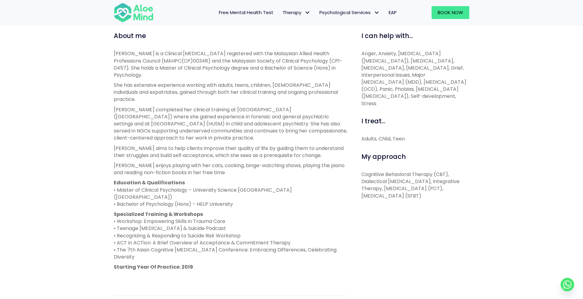
scroll to position [253, 0]
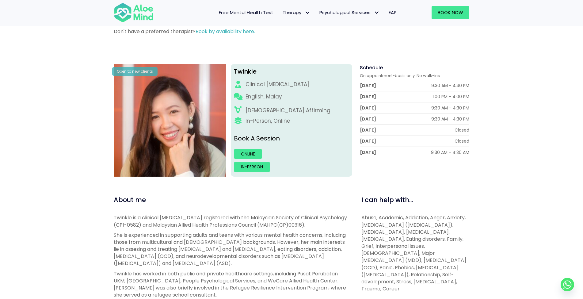
scroll to position [29, 0]
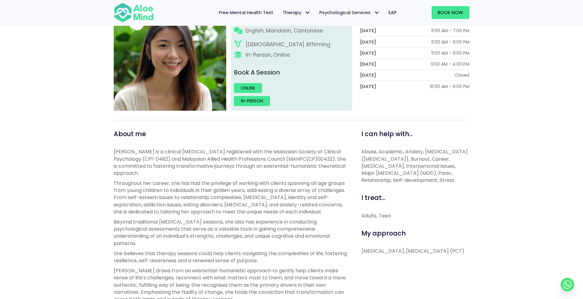
scroll to position [113, 0]
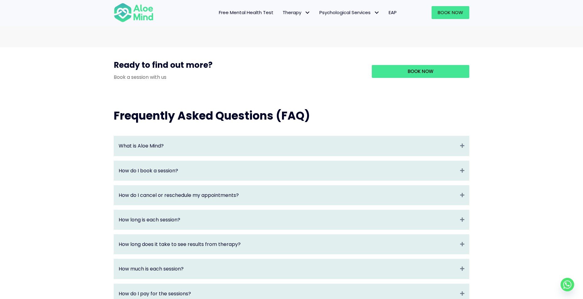
scroll to position [622, 0]
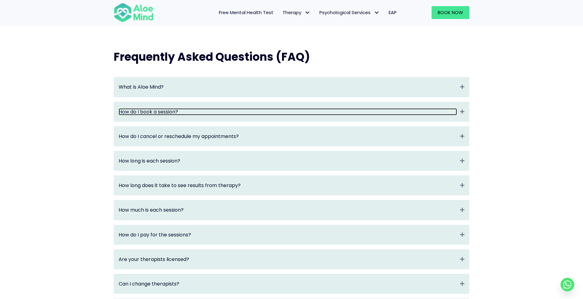
click at [158, 112] on link "How do I book a session?" at bounding box center [288, 111] width 338 height 7
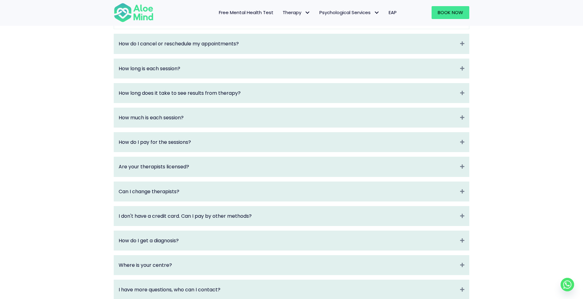
scroll to position [753, 0]
click at [568, 283] on circle "Whatsapp" at bounding box center [567, 284] width 13 height 13
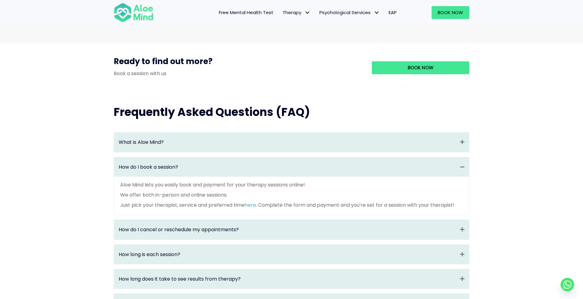
scroll to position [573, 0]
